Goal: Information Seeking & Learning: Check status

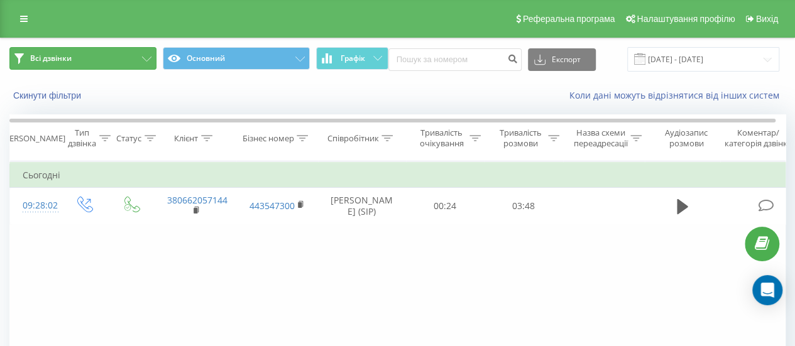
click at [85, 57] on button "Всі дзвінки" at bounding box center [82, 58] width 147 height 23
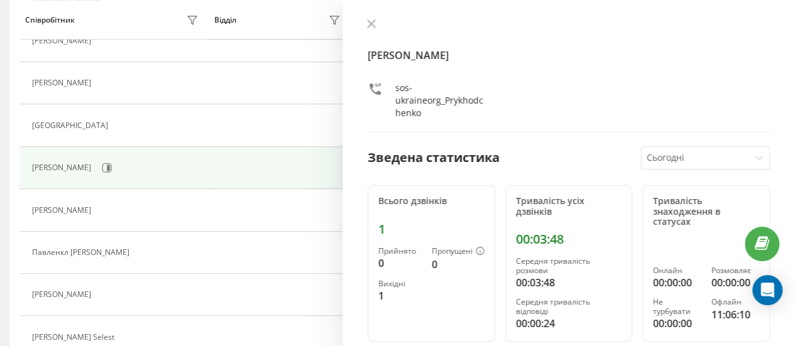
scroll to position [209, 0]
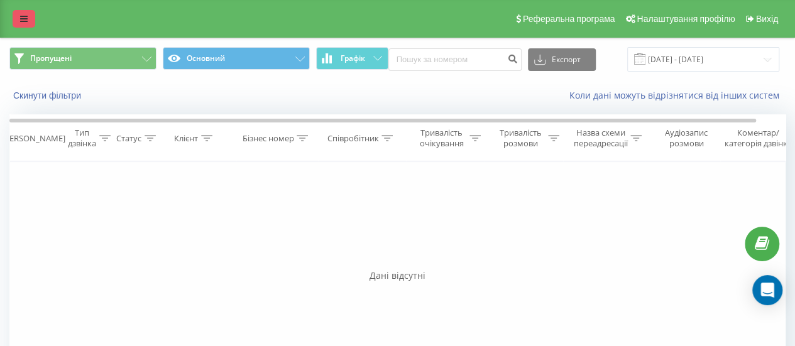
click at [28, 21] on link at bounding box center [24, 19] width 23 height 18
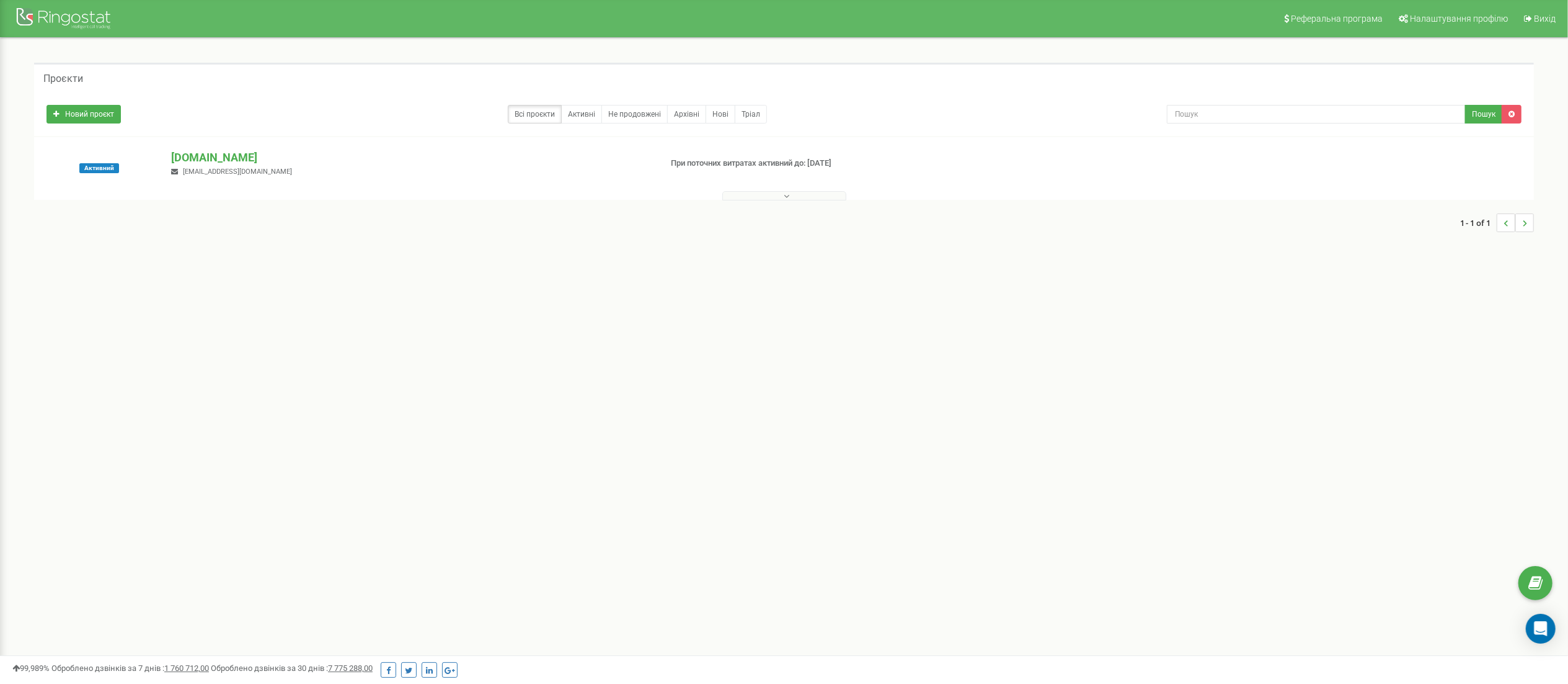
click at [808, 196] on button at bounding box center [784, 195] width 124 height 9
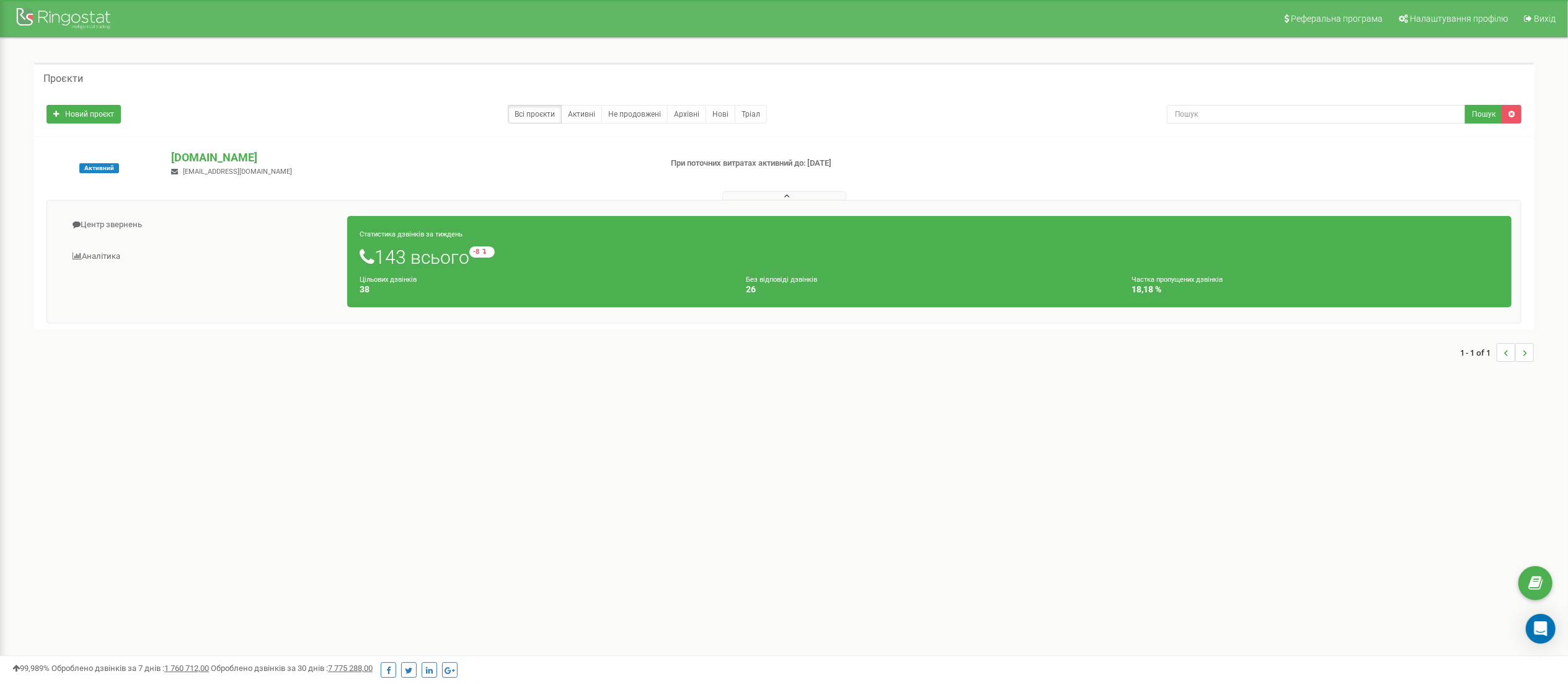
click at [342, 440] on div "Реферальна програма Налаштування профілю Вихід Проєкти Новий проєкт Всі проєкти…" at bounding box center [784, 372] width 1568 height 744
click at [108, 251] on link "Аналiтика" at bounding box center [201, 256] width 291 height 31
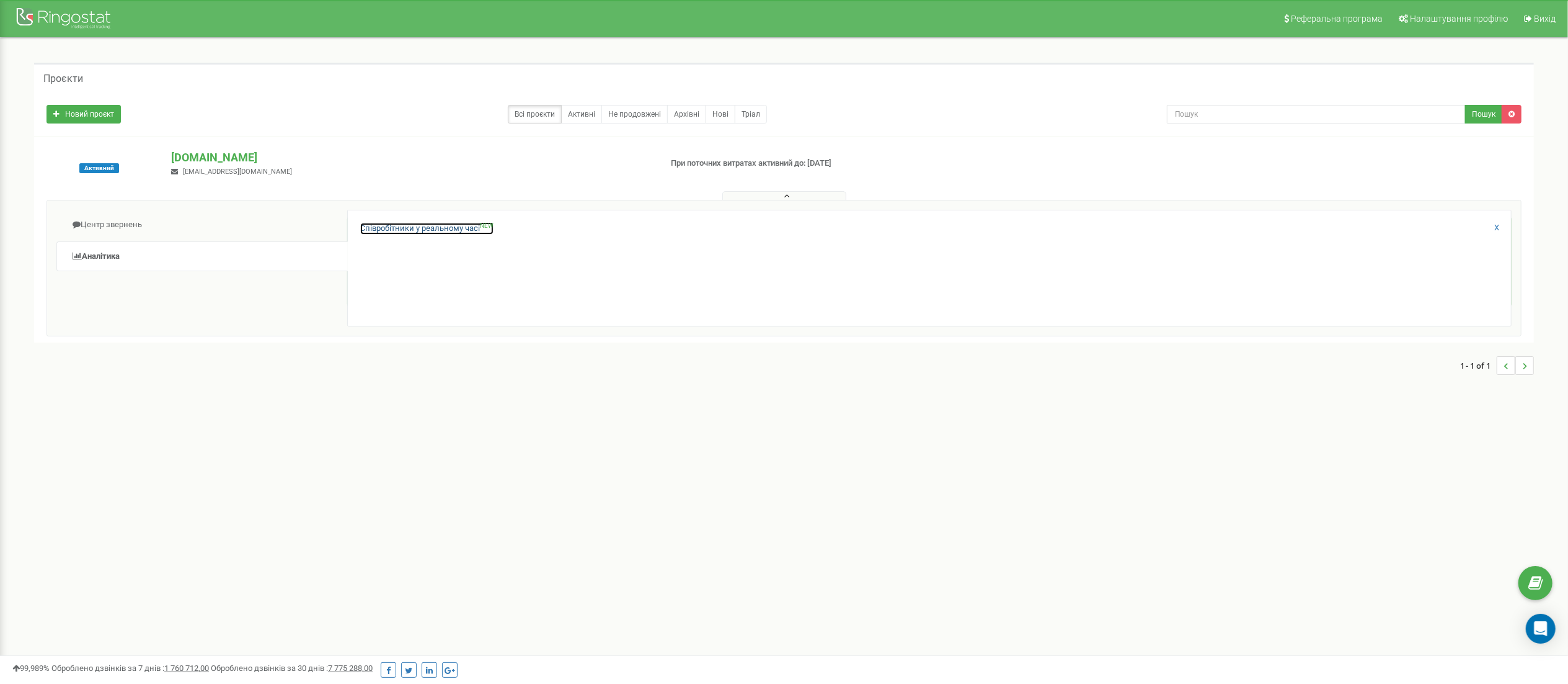
click at [424, 230] on link "Співробітники у реальному часі NEW" at bounding box center [426, 229] width 133 height 12
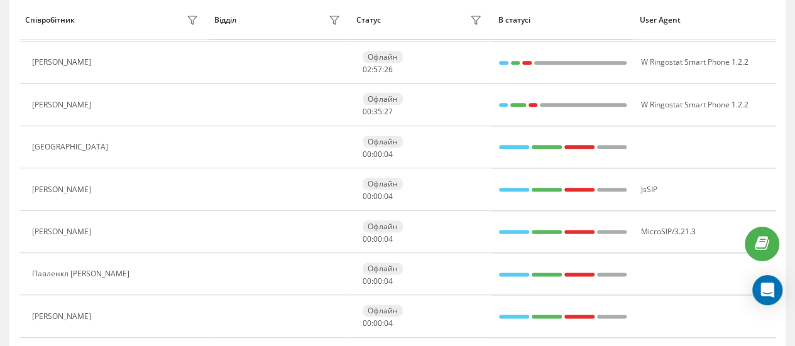
scroll to position [667, 0]
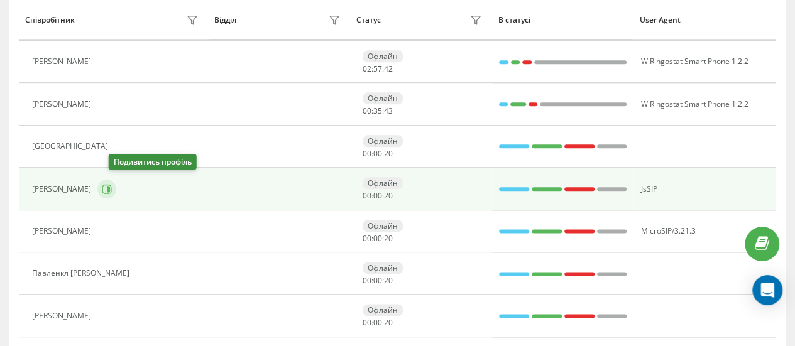
click at [112, 187] on icon at bounding box center [107, 189] width 10 height 10
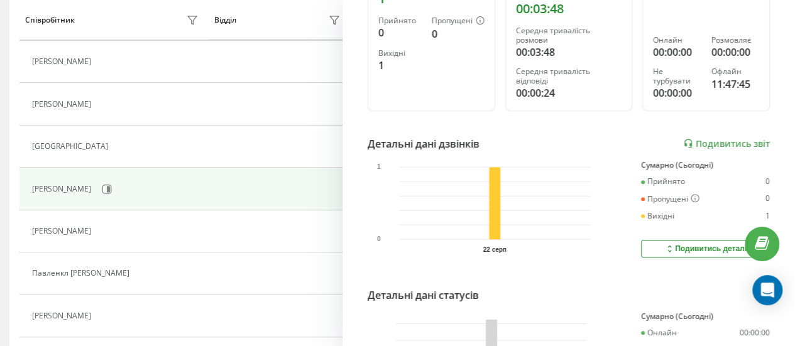
scroll to position [231, 0]
click at [710, 144] on link "Подивитись звіт" at bounding box center [726, 143] width 87 height 11
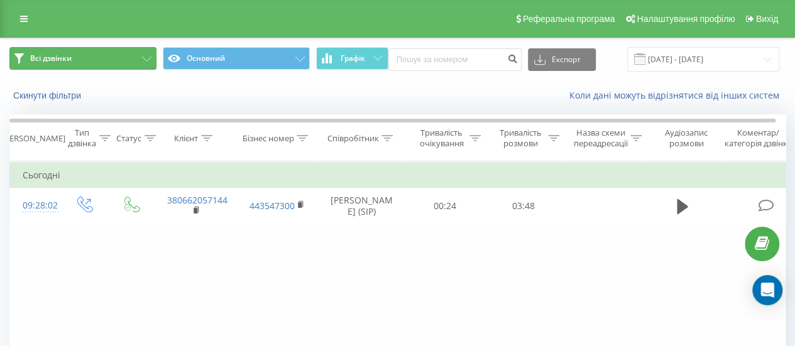
click at [122, 63] on button "Всі дзвінки" at bounding box center [82, 58] width 147 height 23
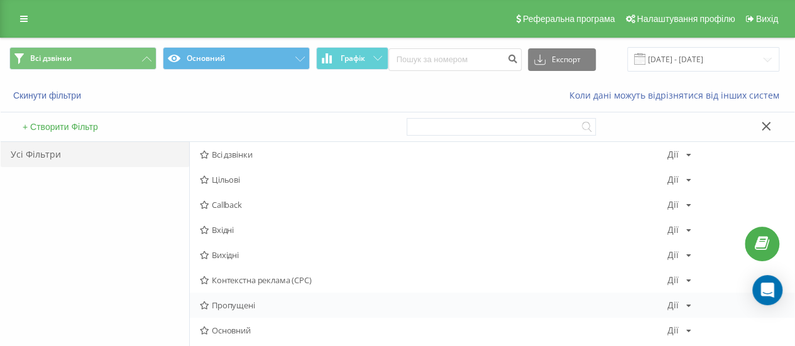
click at [239, 305] on span "Пропущені" at bounding box center [434, 305] width 468 height 9
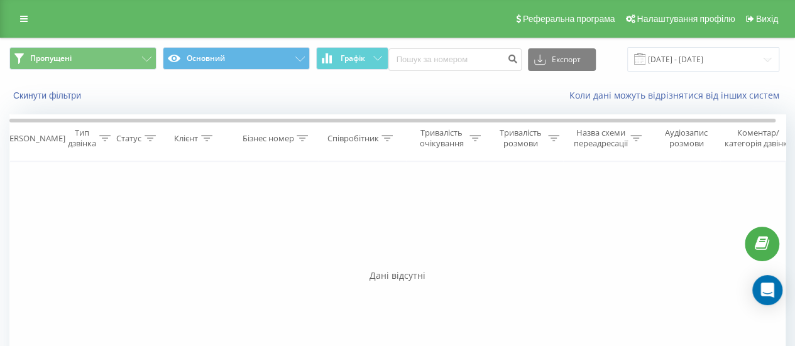
click at [167, 301] on div "Фільтрувати за умовою Дорівнює Введіть значення Скасувати OK Фільтрувати за умо…" at bounding box center [397, 303] width 776 height 283
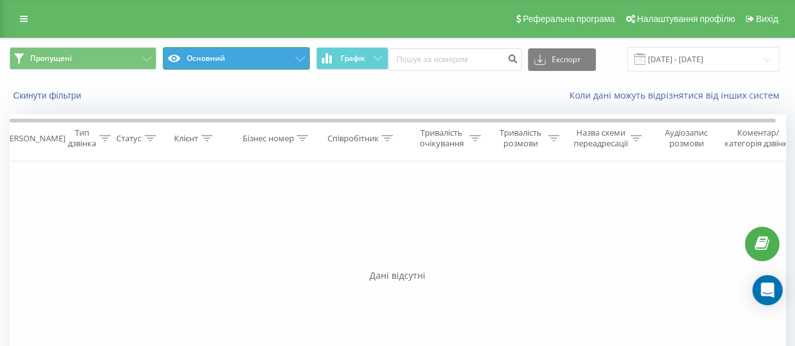
click at [298, 62] on button "Основний" at bounding box center [236, 58] width 147 height 23
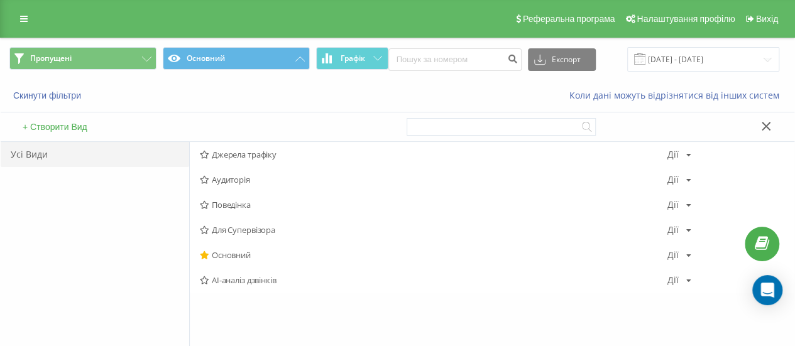
click at [63, 203] on div "Усі Види" at bounding box center [95, 290] width 189 height 296
click at [471, 91] on div "Коли дані можуть відрізнятися вiд інших систем" at bounding box center [547, 95] width 496 height 13
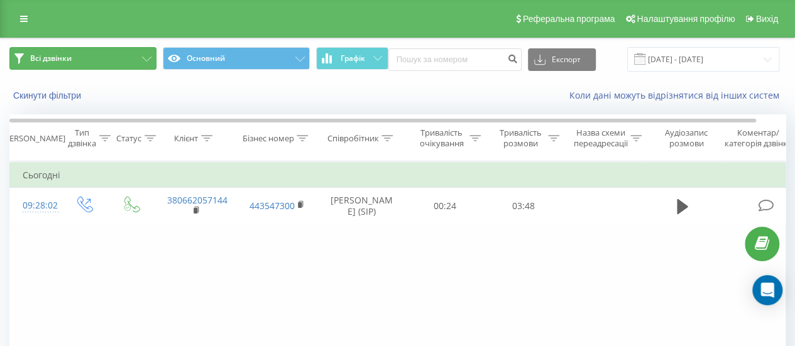
click at [57, 61] on span "Всі дзвінки" at bounding box center [50, 58] width 41 height 10
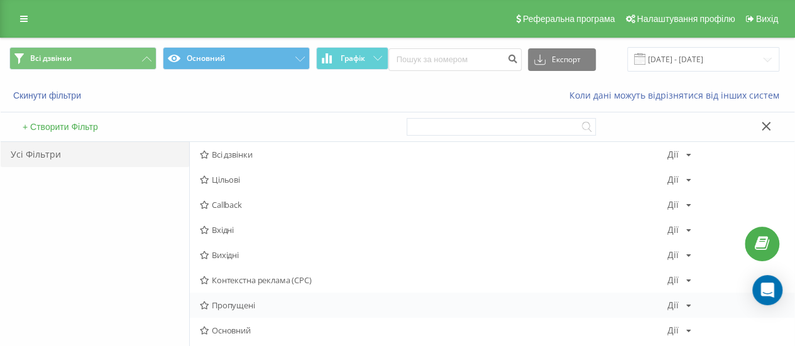
click at [231, 307] on span "Пропущені" at bounding box center [434, 305] width 468 height 9
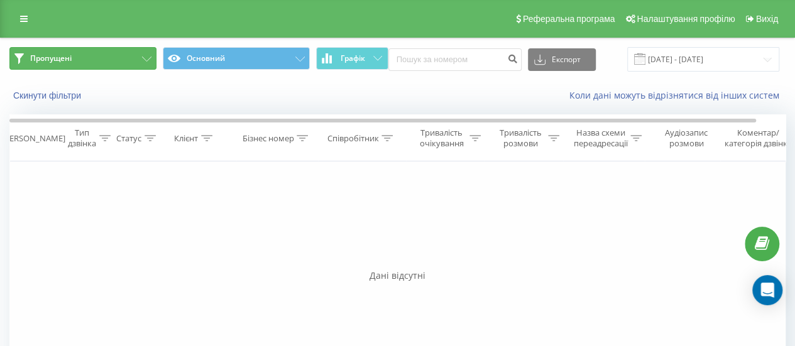
click at [147, 56] on button "Пропущені" at bounding box center [82, 58] width 147 height 23
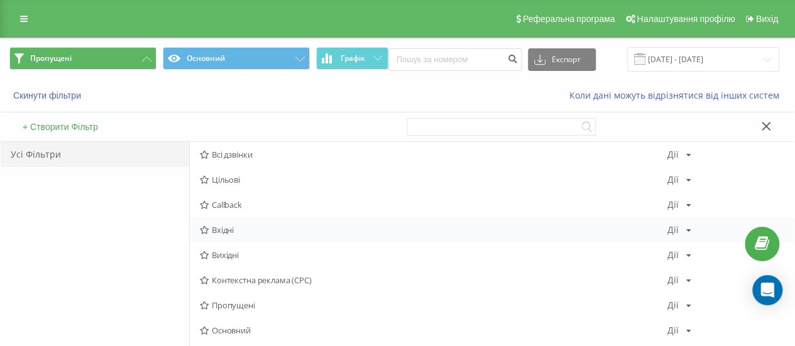
click at [219, 231] on span "Вхідні" at bounding box center [434, 230] width 468 height 9
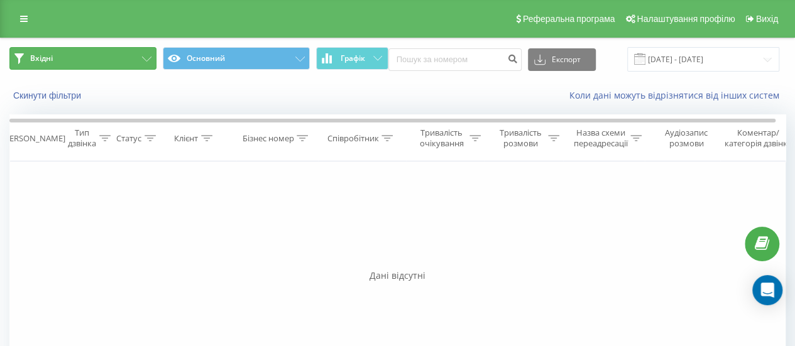
click at [133, 55] on button "Вхідні" at bounding box center [82, 58] width 147 height 23
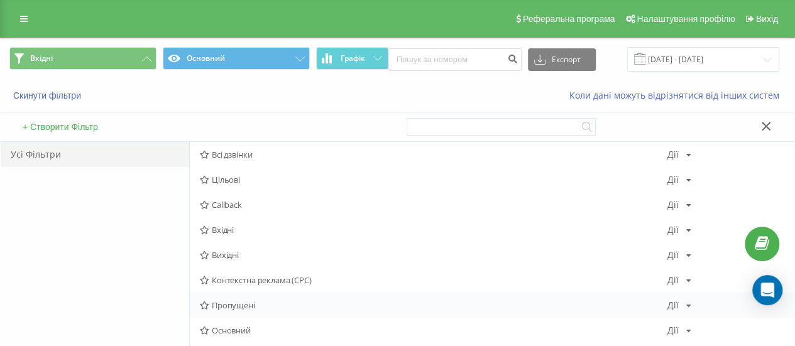
click at [236, 301] on span "Пропущені" at bounding box center [434, 305] width 468 height 9
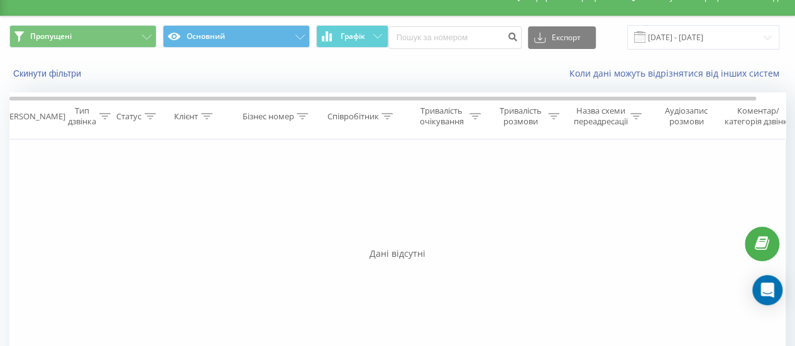
scroll to position [23, 0]
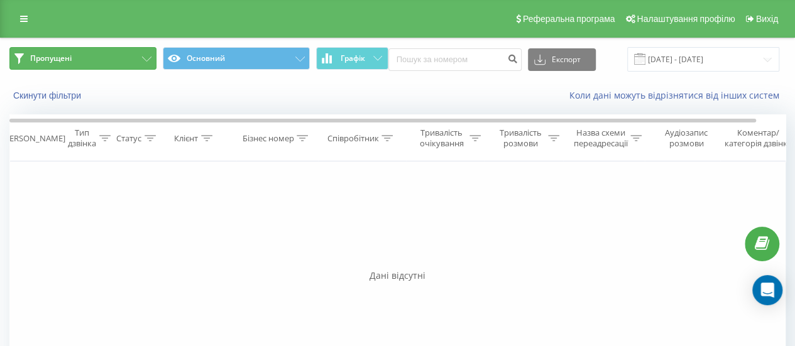
click at [145, 57] on icon at bounding box center [146, 59] width 9 height 5
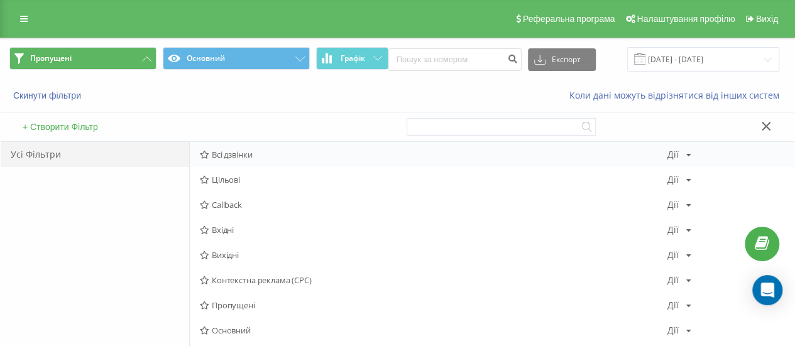
click at [227, 151] on span "Всі дзвінки" at bounding box center [434, 154] width 468 height 9
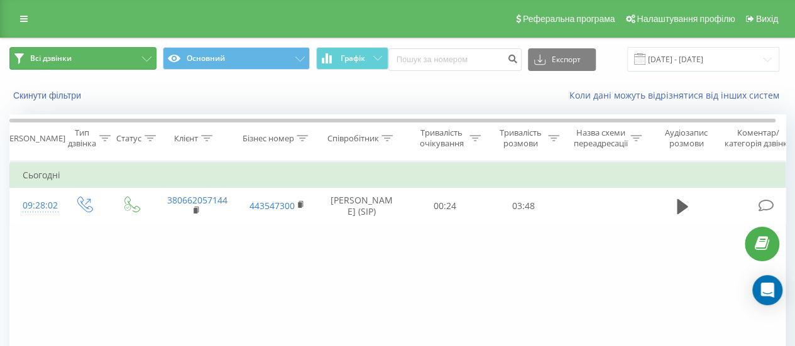
click at [67, 62] on span "Всі дзвінки" at bounding box center [50, 58] width 41 height 10
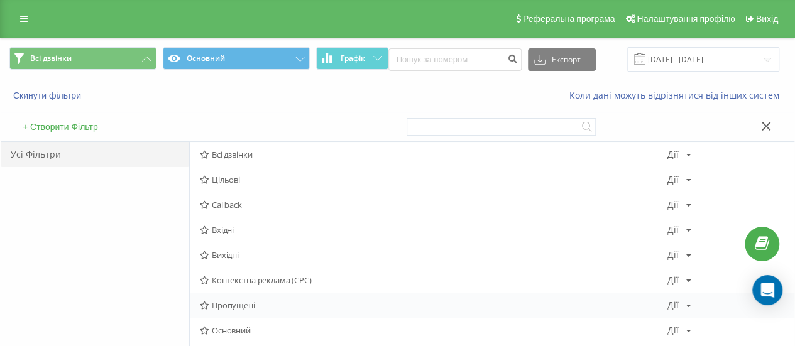
click at [226, 307] on span "Пропущені" at bounding box center [434, 305] width 468 height 9
